Goal: Obtain resource: Download file/media

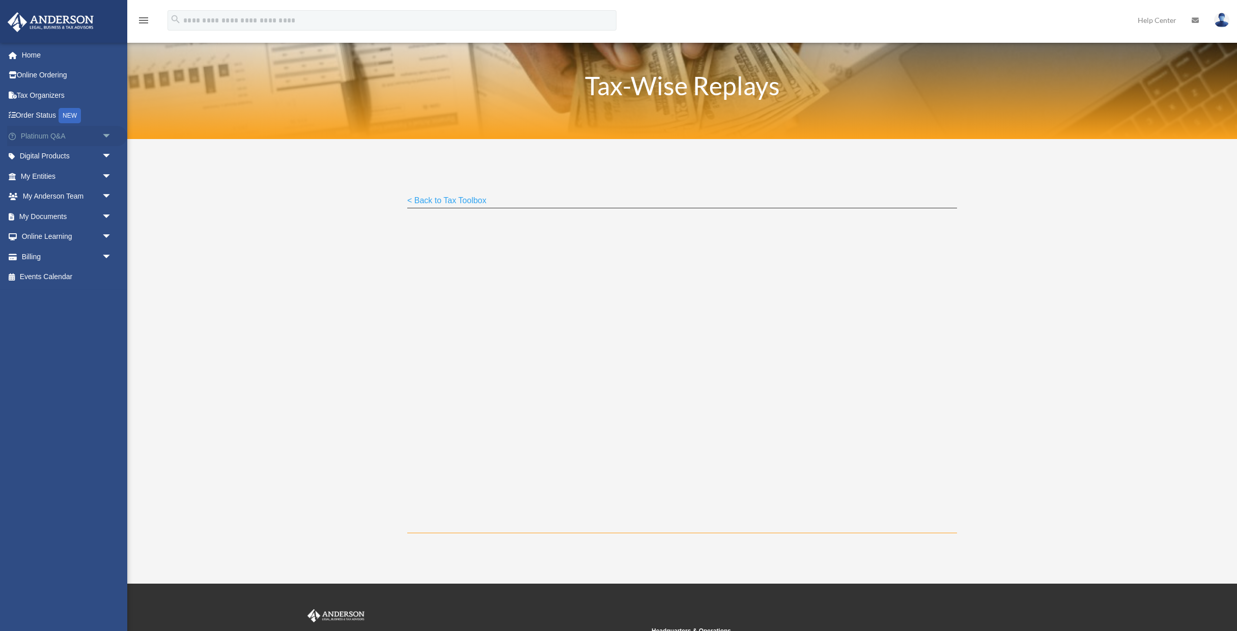
click at [103, 137] on span "arrow_drop_down" at bounding box center [112, 136] width 20 height 21
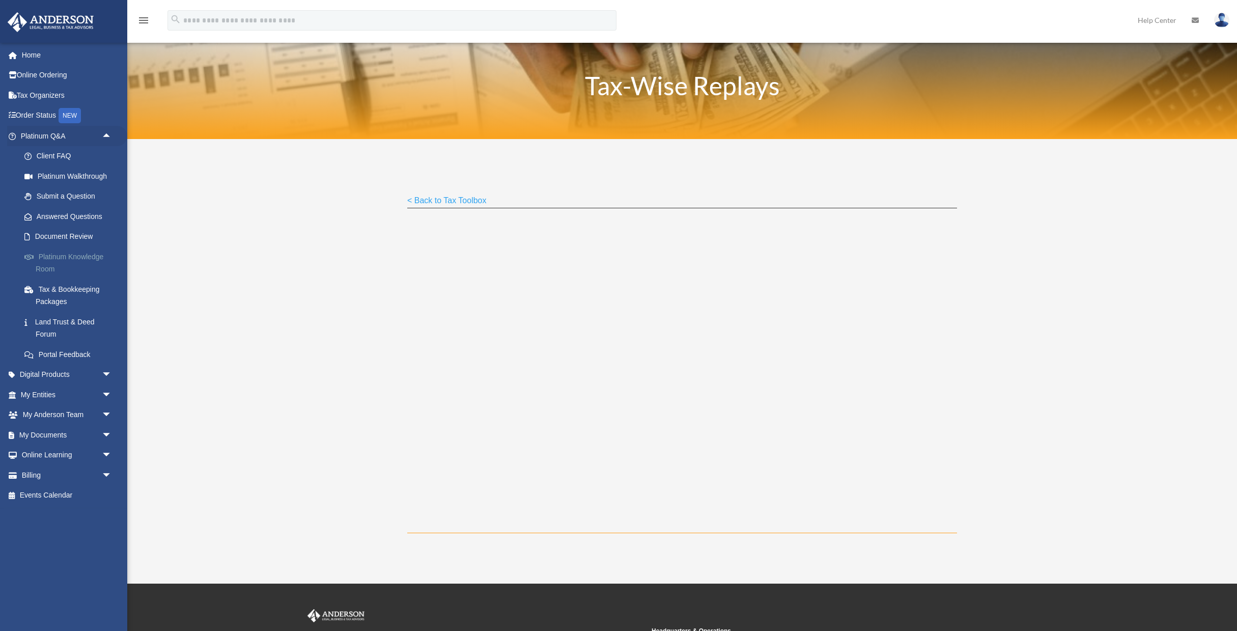
click at [89, 256] on link "Platinum Knowledge Room" at bounding box center [70, 262] width 113 height 33
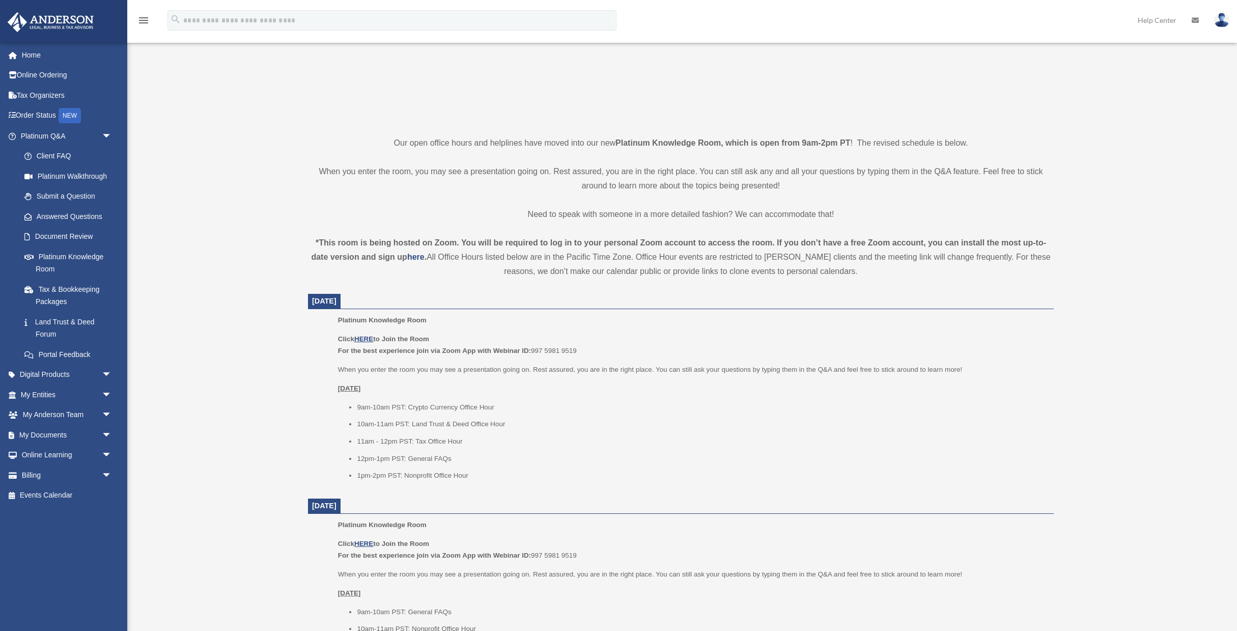
scroll to position [173, 0]
click at [63, 291] on link "Tax & Bookkeeping Packages" at bounding box center [70, 295] width 113 height 33
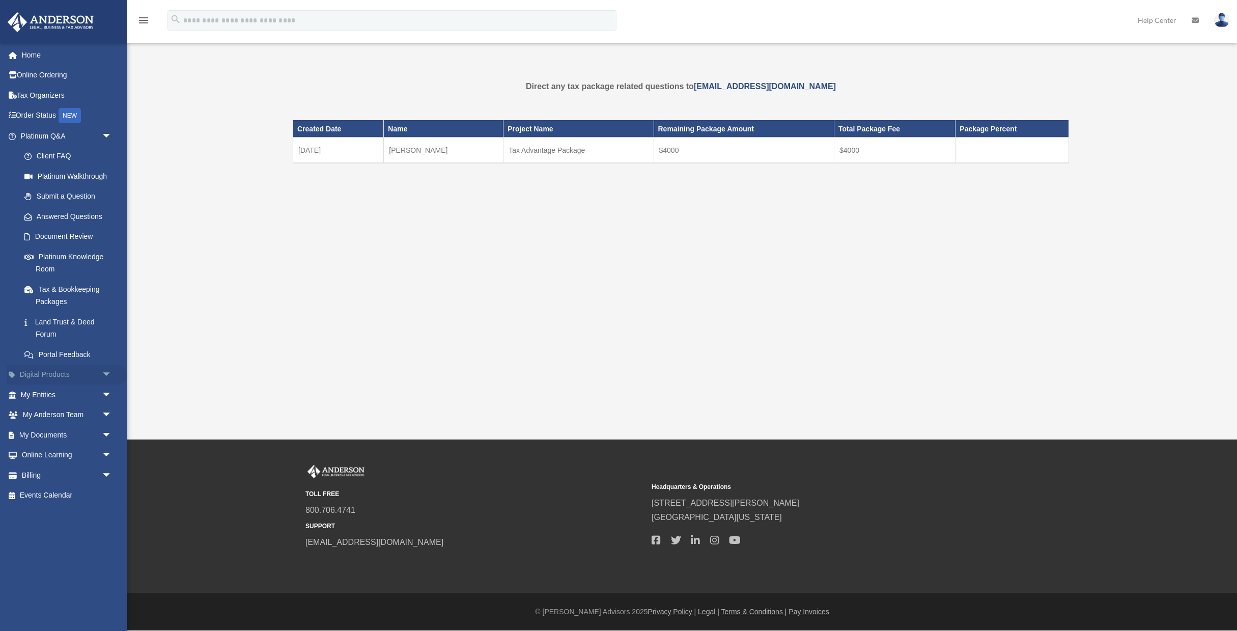
click at [103, 374] on span "arrow_drop_down" at bounding box center [112, 374] width 20 height 21
click at [69, 392] on div "Tax Toolbox" at bounding box center [75, 394] width 79 height 13
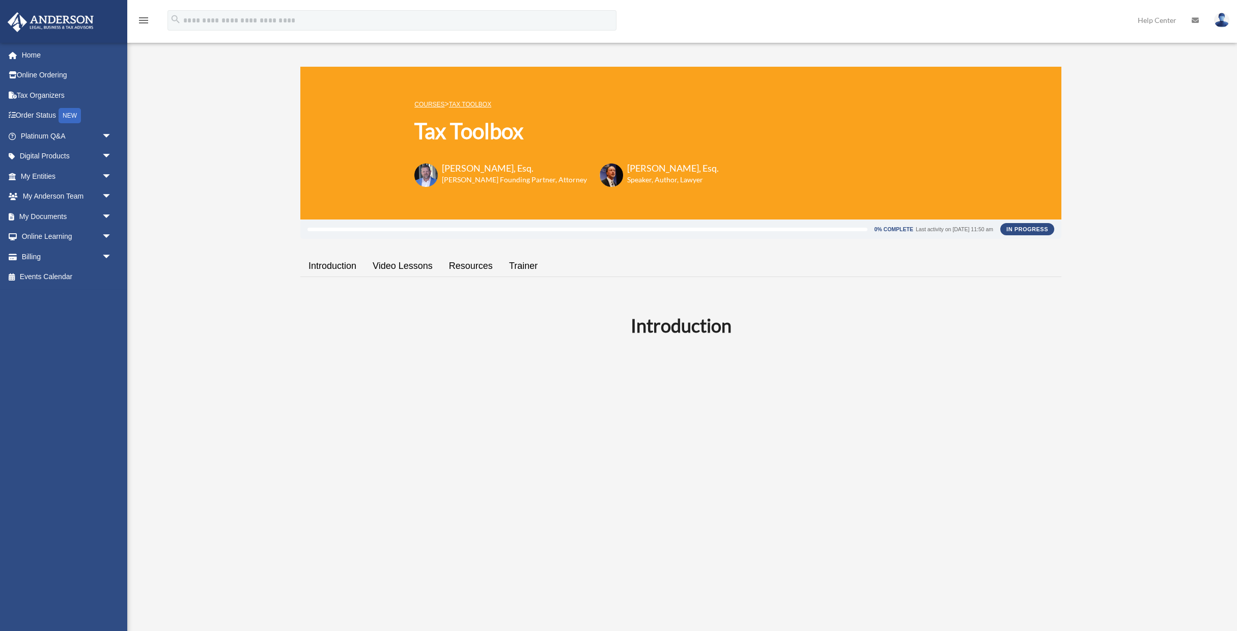
click at [474, 265] on link "Resources" at bounding box center [471, 265] width 60 height 29
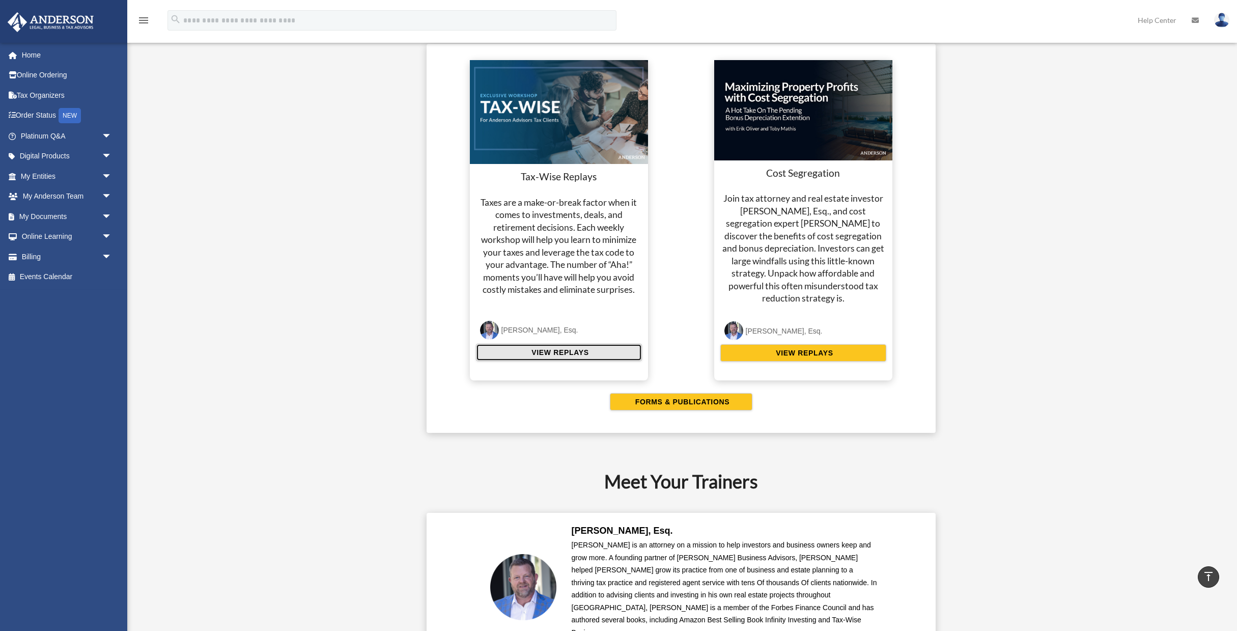
click at [545, 347] on span "VIEW REPLAYS" at bounding box center [558, 352] width 60 height 10
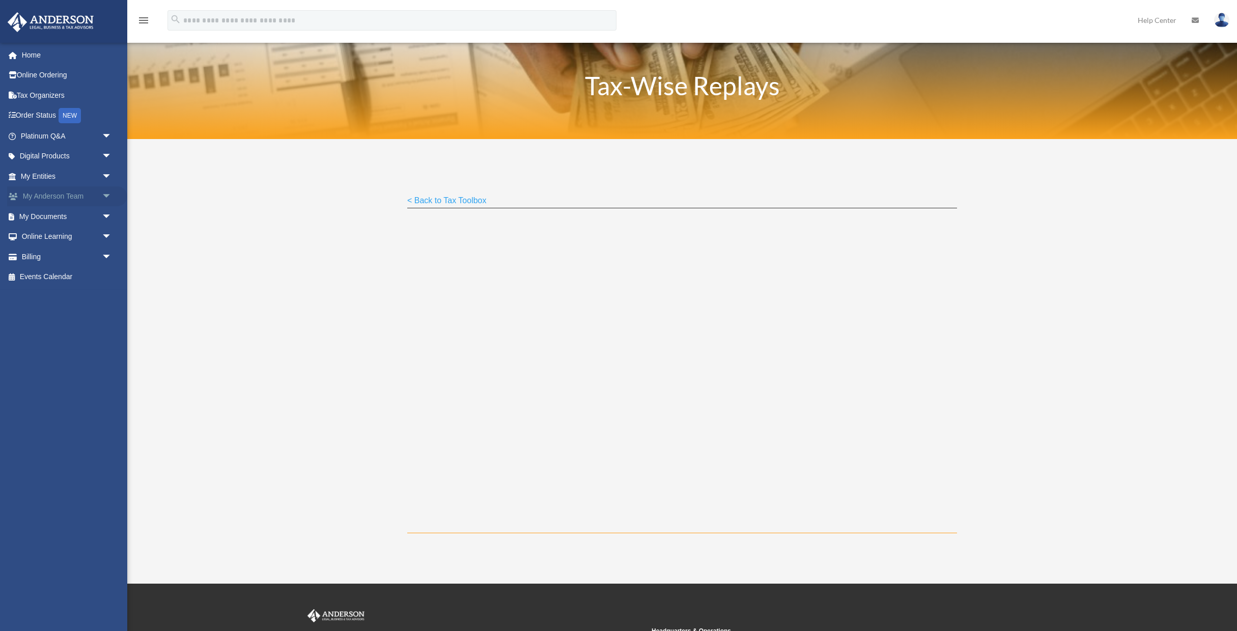
click at [80, 196] on link "My Anderson Team arrow_drop_down" at bounding box center [67, 196] width 120 height 20
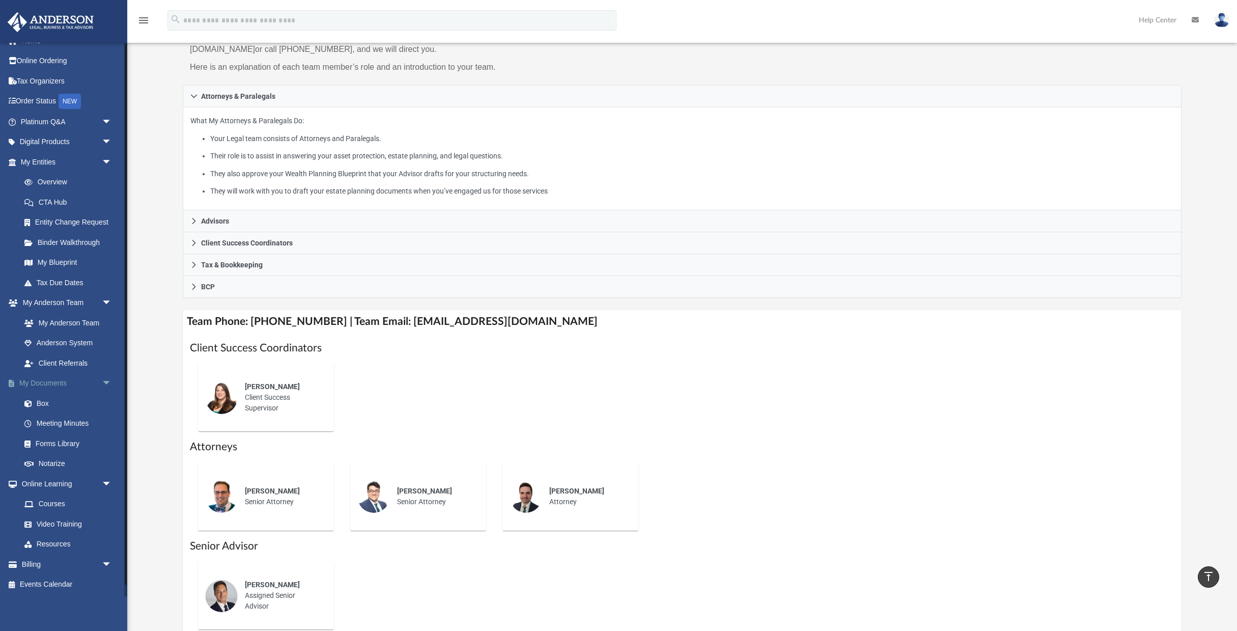
scroll to position [2, 0]
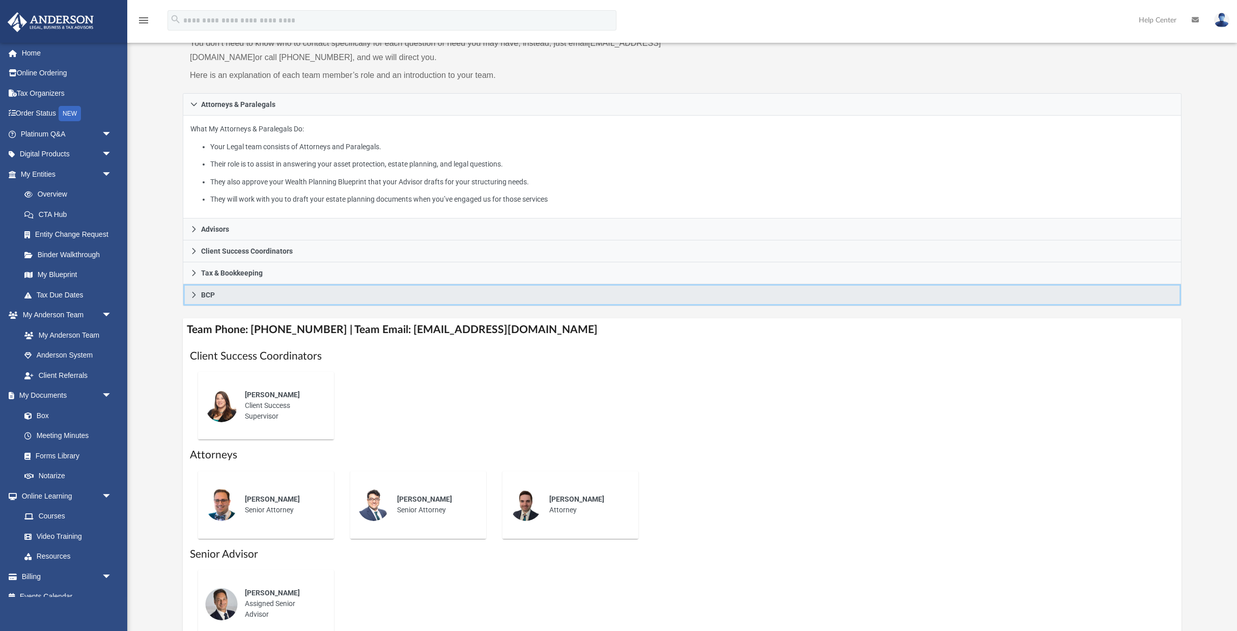
click at [191, 291] on icon at bounding box center [193, 294] width 7 height 7
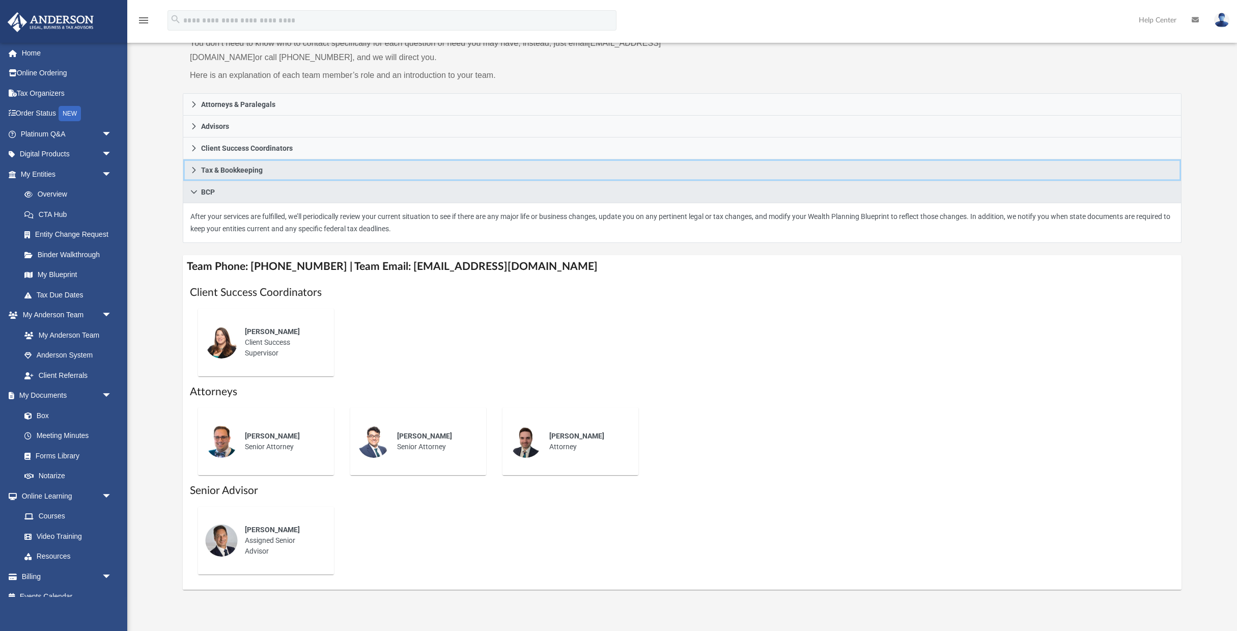
click at [191, 166] on icon at bounding box center [193, 169] width 7 height 7
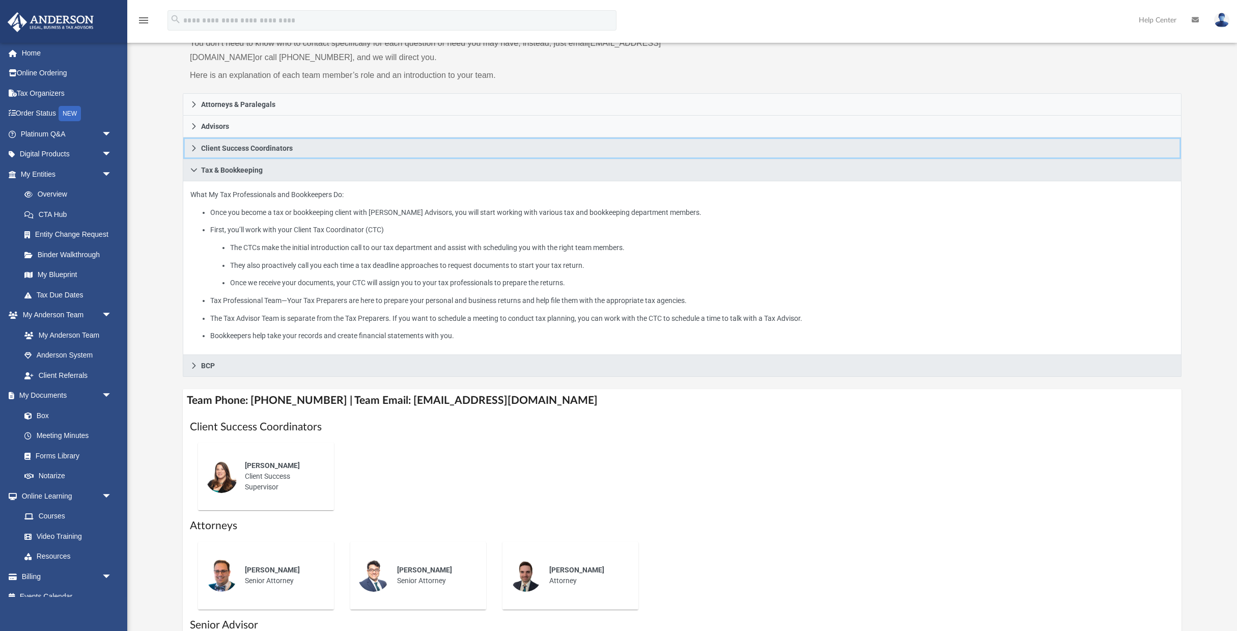
click at [194, 145] on icon at bounding box center [193, 148] width 7 height 7
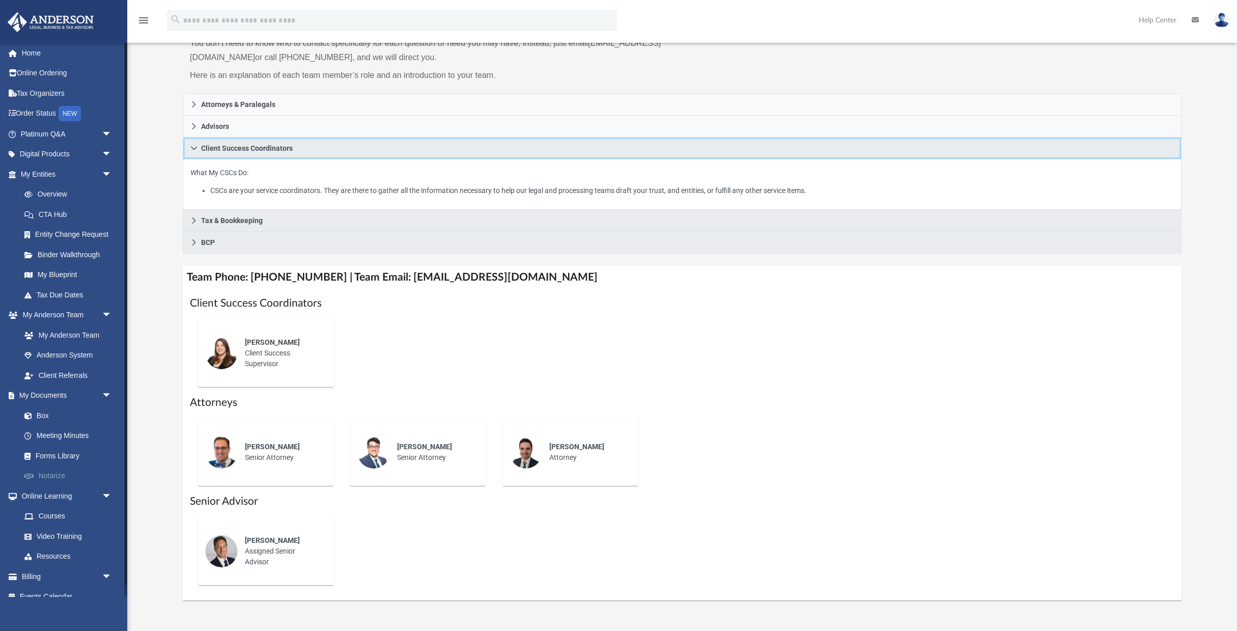
scroll to position [14, 0]
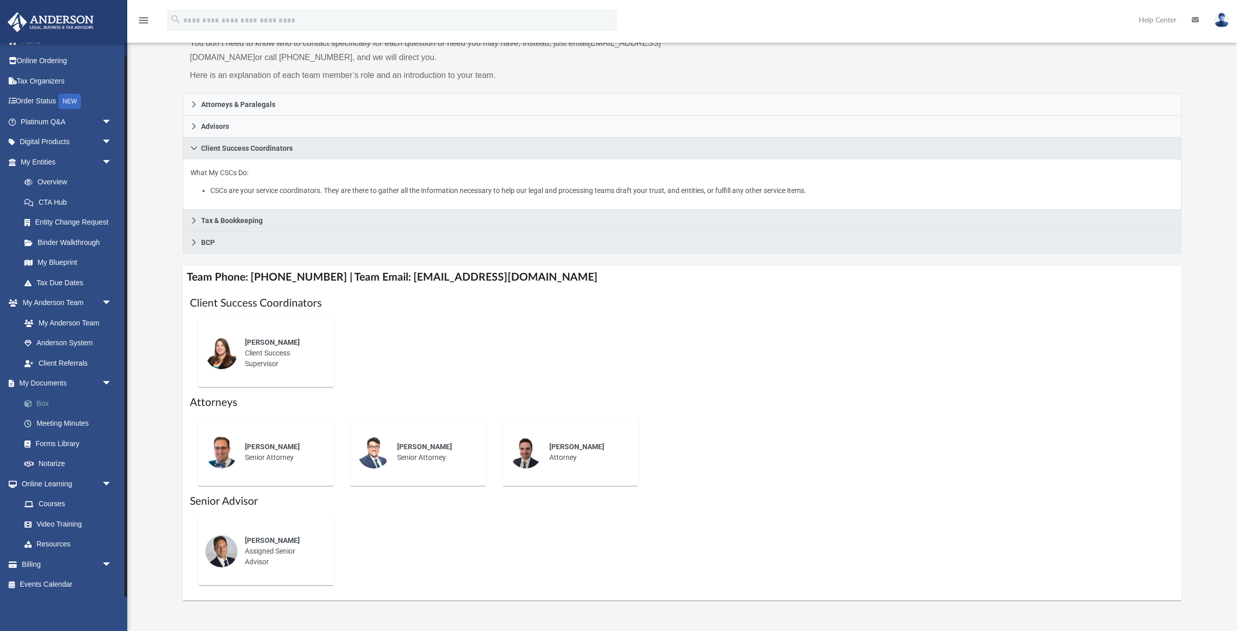
click at [45, 406] on link "Box" at bounding box center [70, 403] width 113 height 20
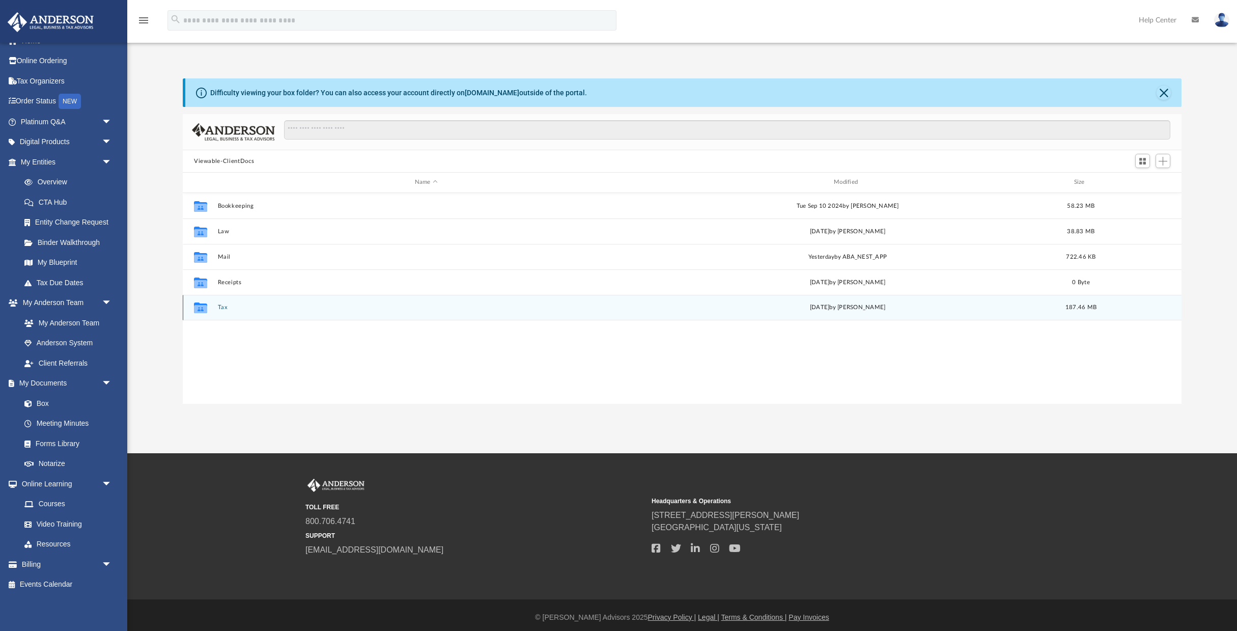
scroll to position [4, 0]
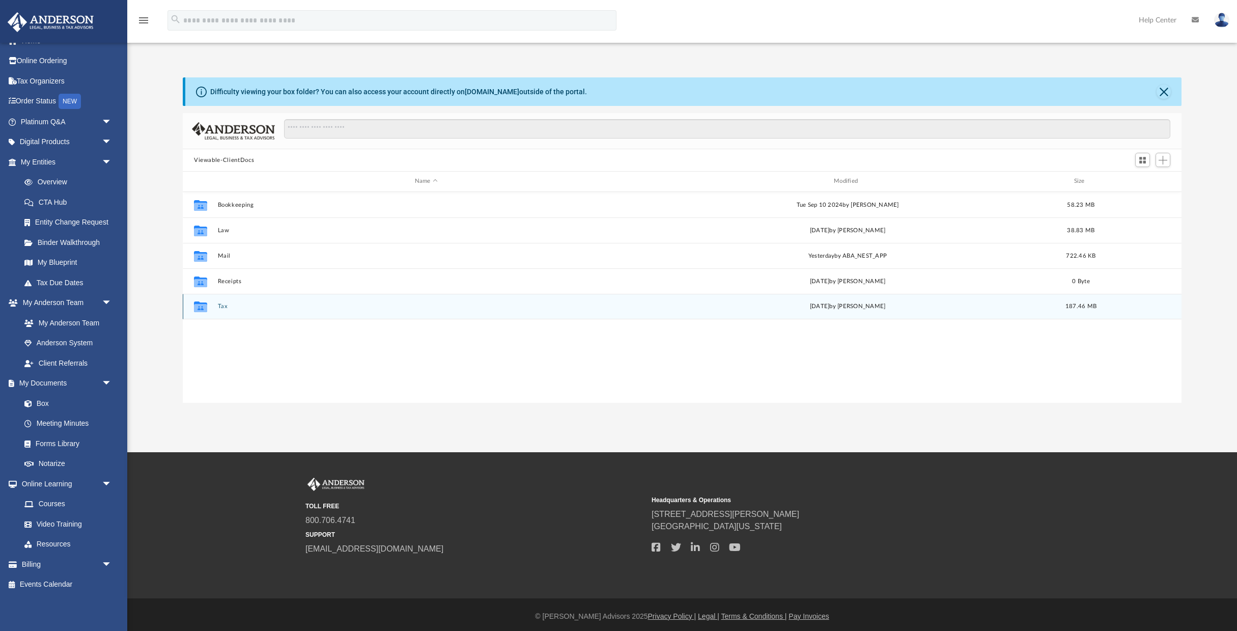
click at [224, 306] on button "Tax" at bounding box center [426, 306] width 417 height 7
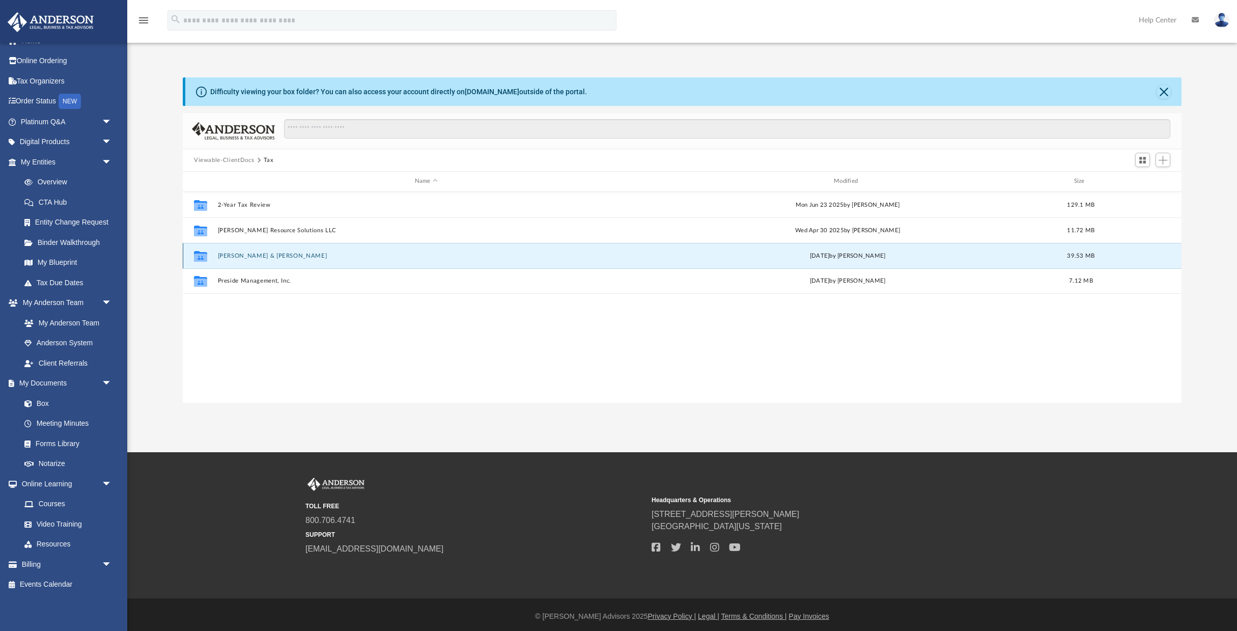
click at [248, 256] on button "[PERSON_NAME] & [PERSON_NAME]" at bounding box center [426, 255] width 417 height 7
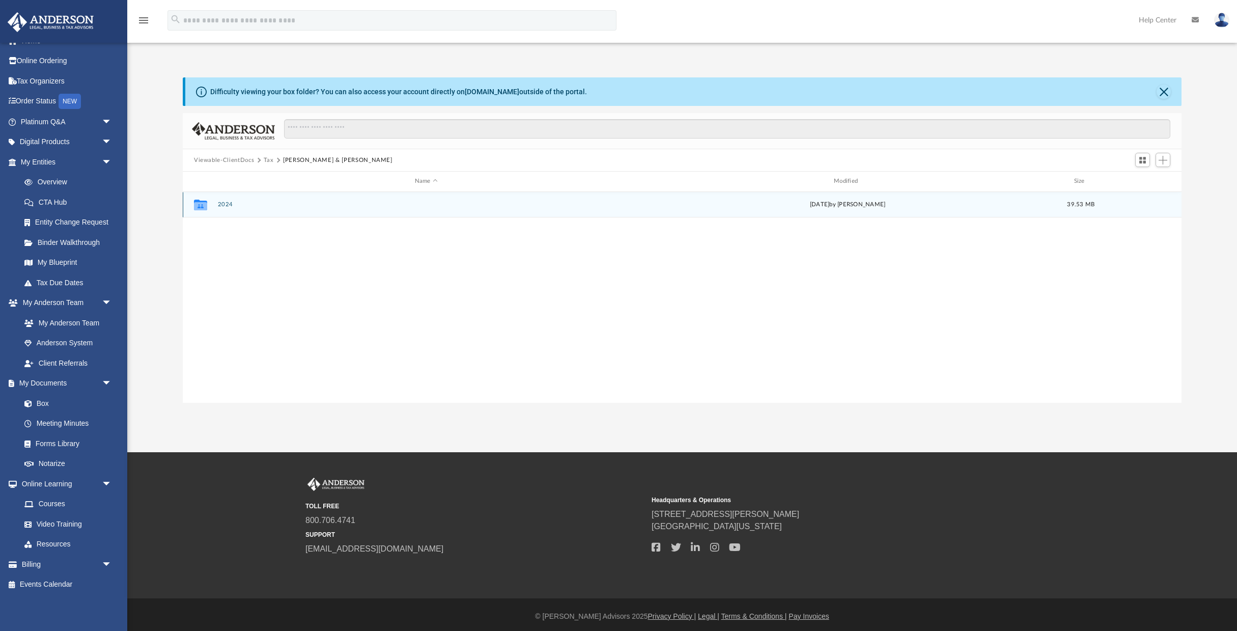
click at [225, 207] on div "Collaborated Folder 2024 [DATE] by [PERSON_NAME] 39.53 MB" at bounding box center [682, 204] width 998 height 25
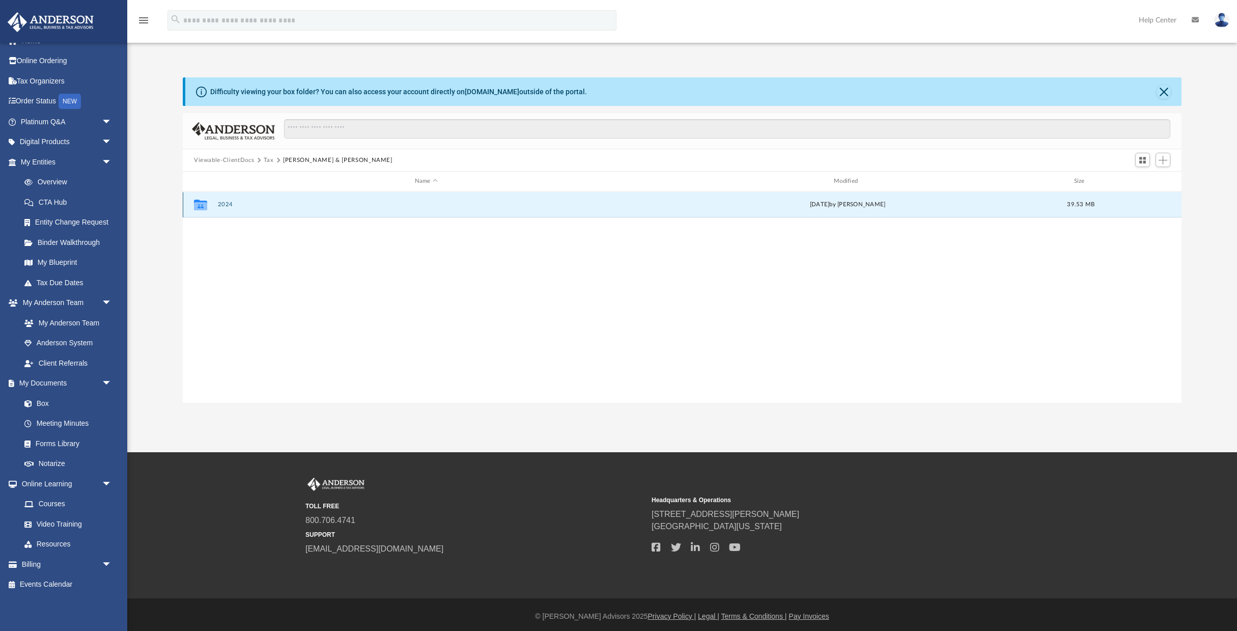
click at [224, 204] on button "2024" at bounding box center [426, 204] width 417 height 7
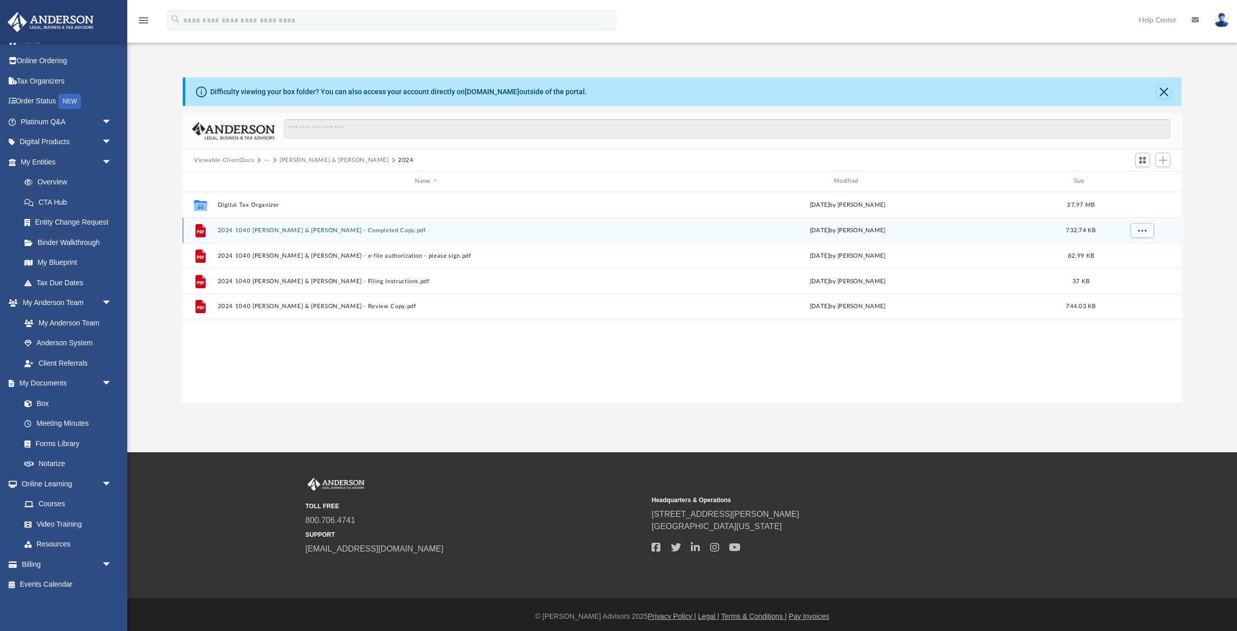
click at [317, 227] on button "2024 1040 [PERSON_NAME] & [PERSON_NAME] - Completed Copy.pdf" at bounding box center [426, 230] width 417 height 7
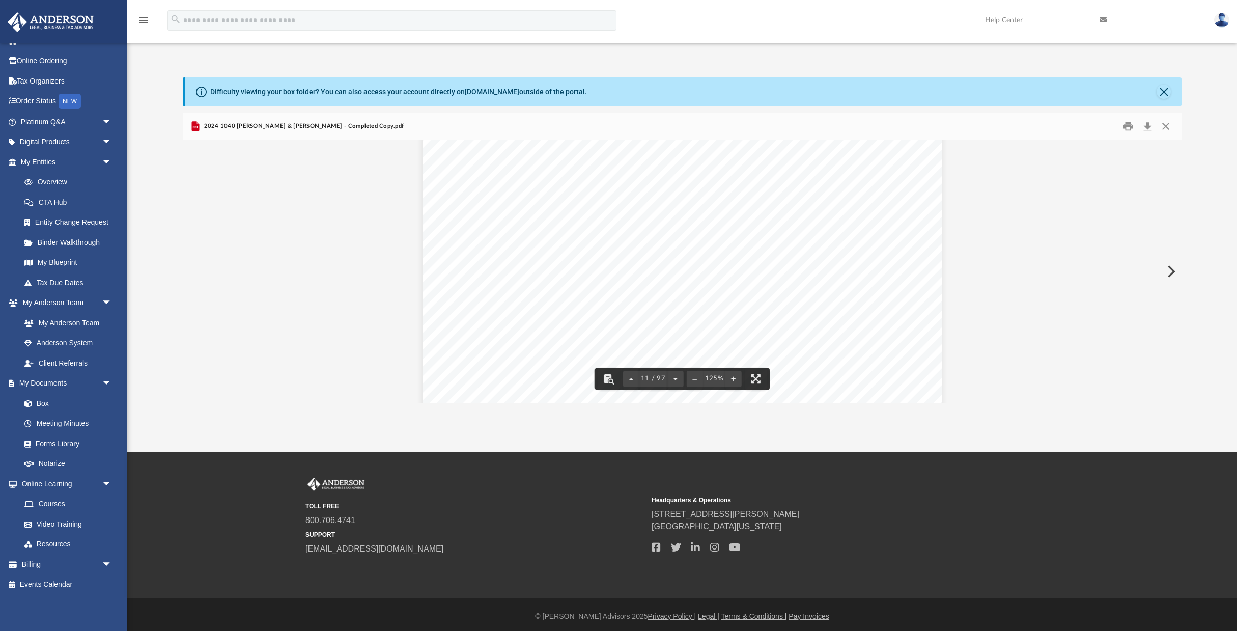
scroll to position [6752, 0]
drag, startPoint x: 822, startPoint y: 241, endPoint x: 860, endPoint y: 246, distance: 38.1
click at [861, 245] on div "(Rev. [DATE]) 419995 [DATE] Social security number Spouse's social security num…" at bounding box center [681, 449] width 519 height 672
